Goal: Information Seeking & Learning: Learn about a topic

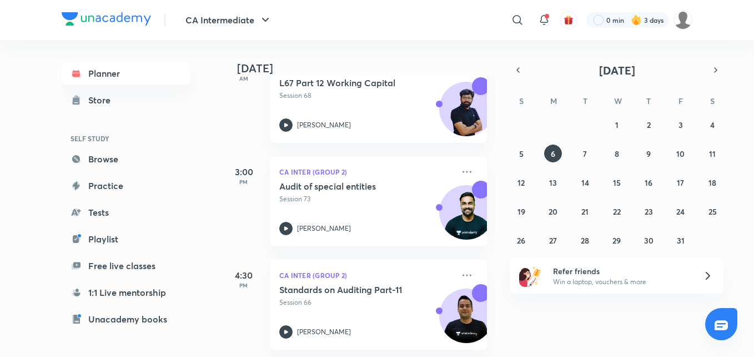
scroll to position [406, 0]
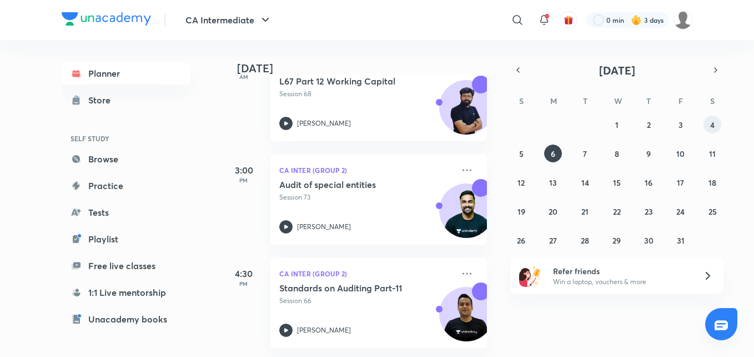
click at [712, 126] on abbr "4" at bounding box center [712, 124] width 4 height 11
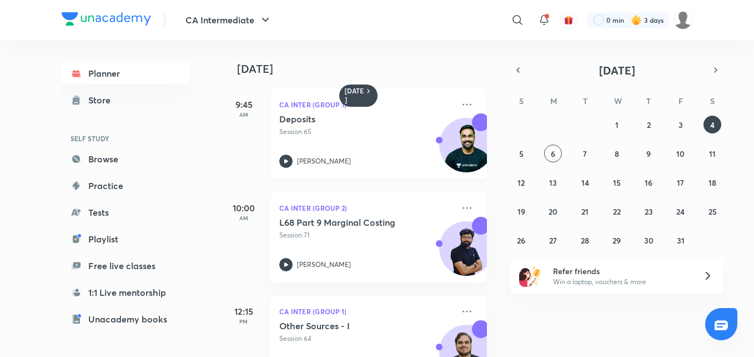
click at [283, 159] on icon at bounding box center [285, 160] width 13 height 13
